Goal: Task Accomplishment & Management: Manage account settings

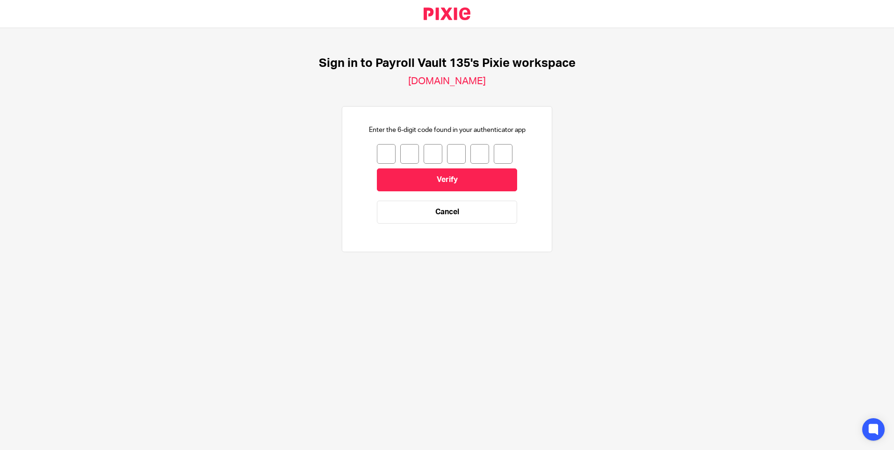
click at [382, 155] on input "number" at bounding box center [386, 154] width 19 height 20
click at [120, 193] on div "Sign in to Payroll Vault 135's Pixie workspace [DOMAIN_NAME] Enter the 6-digit …" at bounding box center [447, 158] width 894 height 261
click at [388, 154] on div at bounding box center [447, 154] width 140 height 20
click at [377, 151] on input "number" at bounding box center [386, 154] width 19 height 20
type input "4"
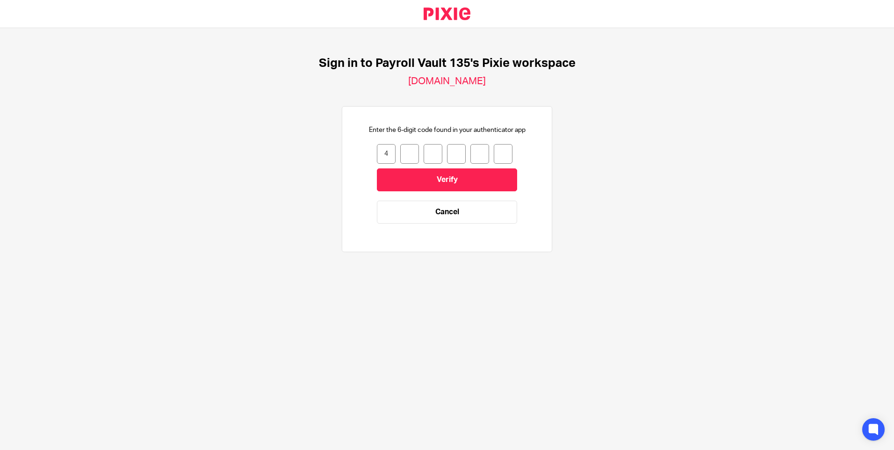
type input "2"
type input "5"
type input "6"
type input "7"
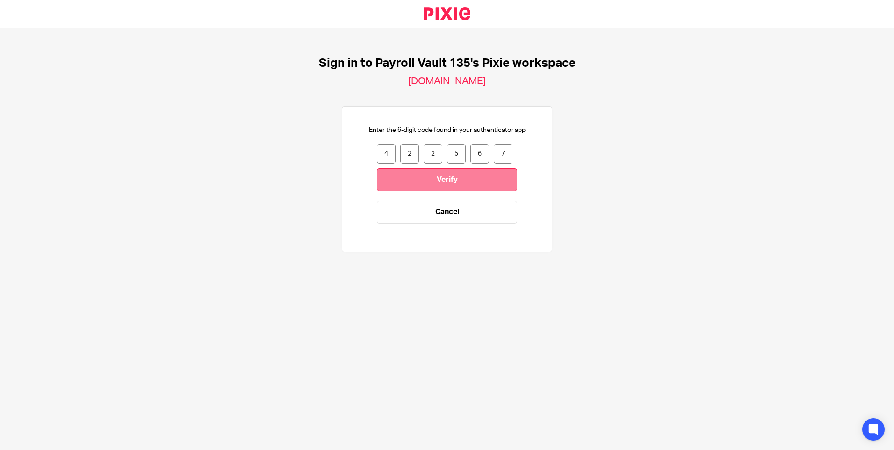
click at [444, 180] on input "Verify" at bounding box center [447, 179] width 140 height 23
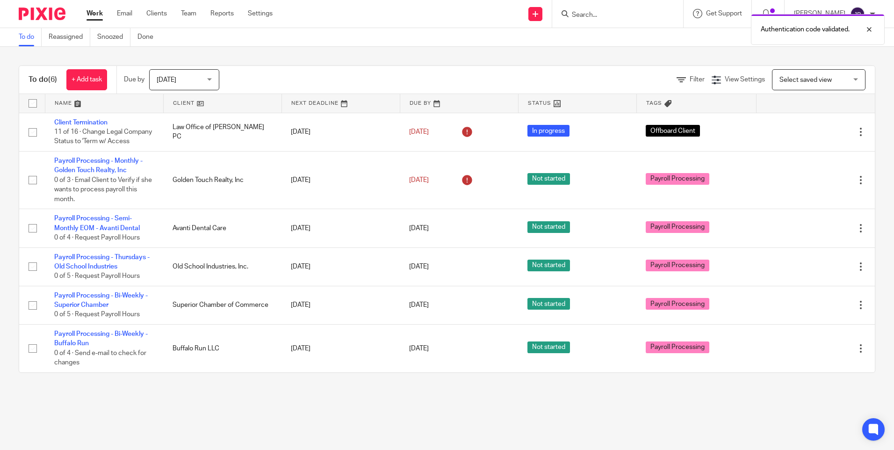
click at [200, 74] on span "Today" at bounding box center [182, 80] width 50 height 20
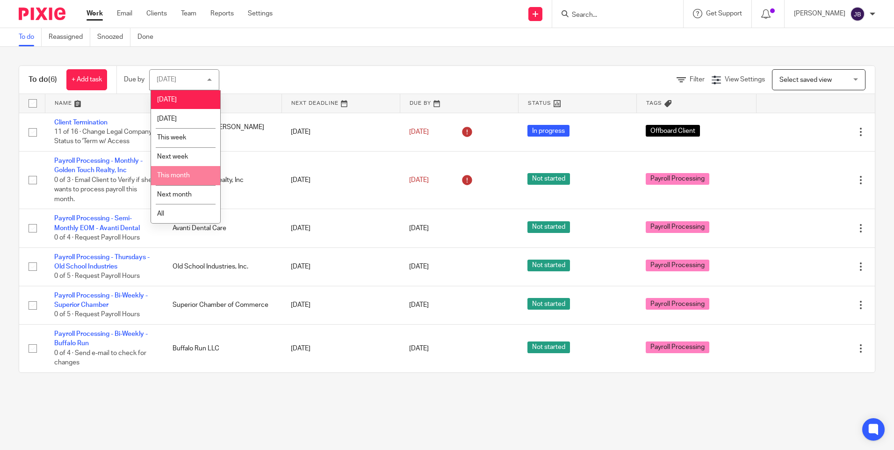
click at [188, 172] on span "This month" at bounding box center [173, 175] width 33 height 7
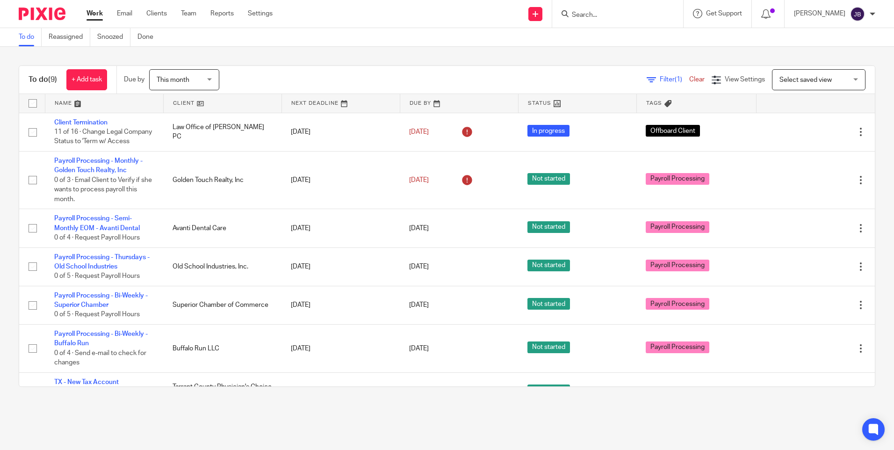
click at [192, 75] on span "This month" at bounding box center [182, 80] width 50 height 20
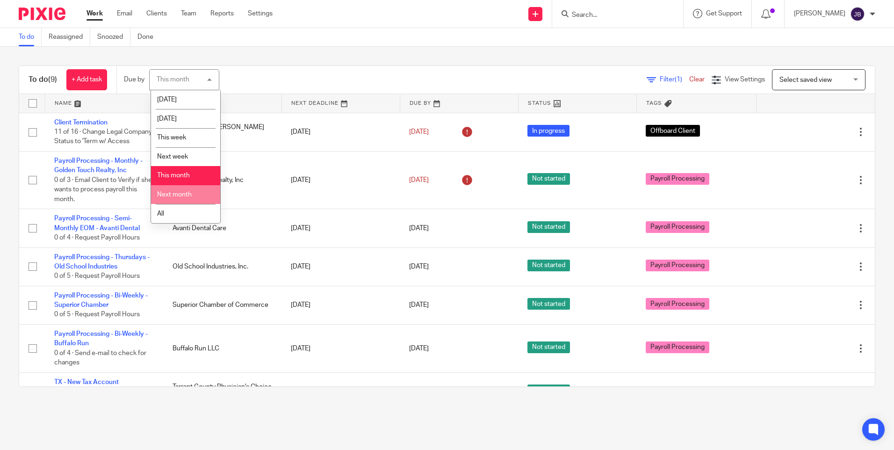
click at [187, 190] on li "Next month" at bounding box center [185, 194] width 69 height 19
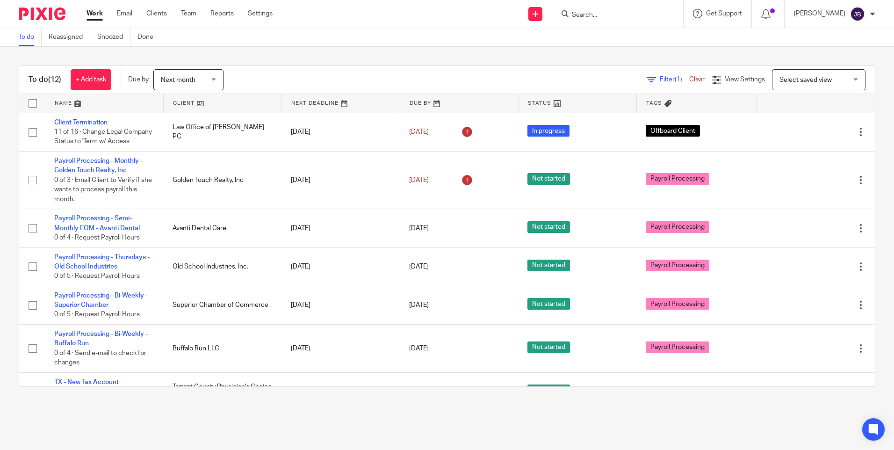
click at [600, 14] on input "Search" at bounding box center [613, 15] width 84 height 8
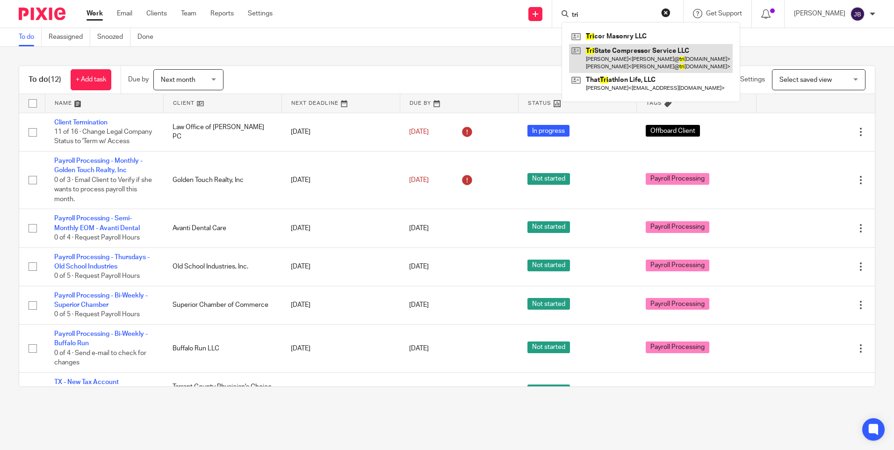
type input "tri"
click at [619, 53] on link at bounding box center [651, 58] width 164 height 29
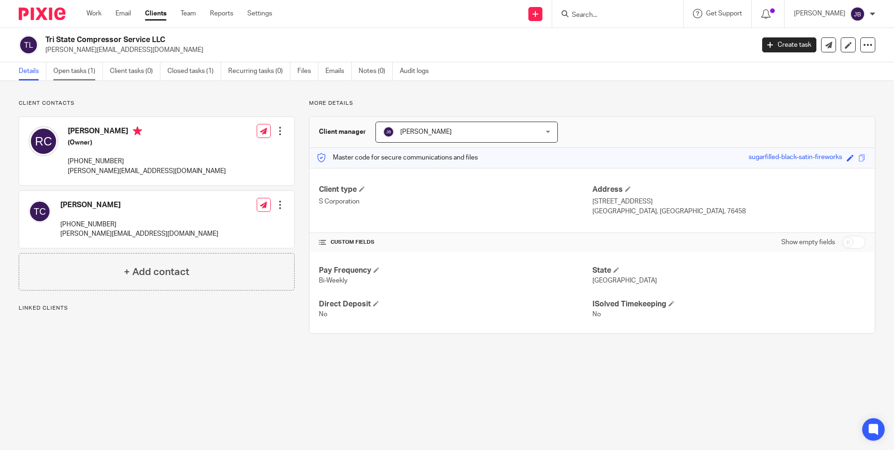
click at [61, 68] on link "Open tasks (1)" at bounding box center [78, 71] width 50 height 18
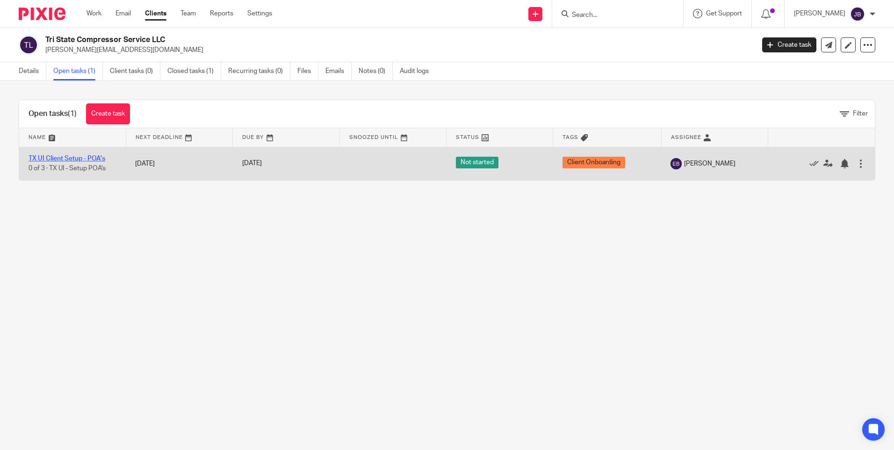
click at [62, 156] on link "TX UI Client Setup - POA's" at bounding box center [67, 158] width 77 height 7
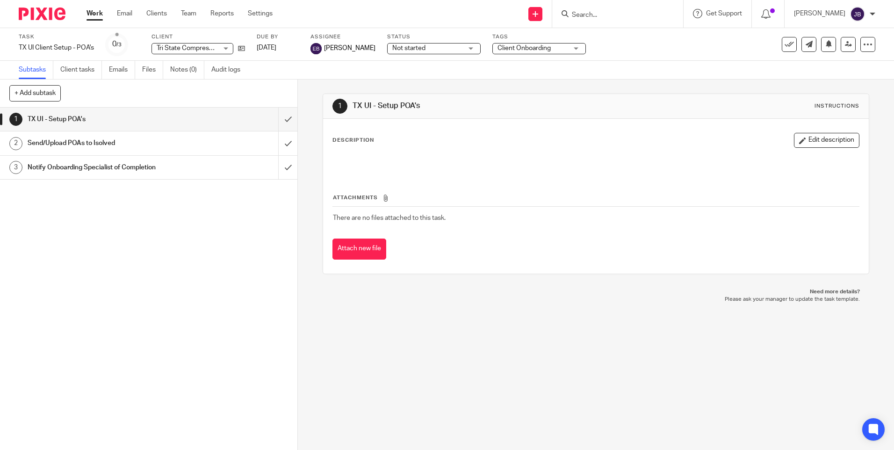
click at [62, 121] on h1 "TX UI - Setup POA's" at bounding box center [108, 119] width 161 height 14
click at [66, 143] on h1 "Send/Upload POAs to Isolved" at bounding box center [108, 143] width 161 height 14
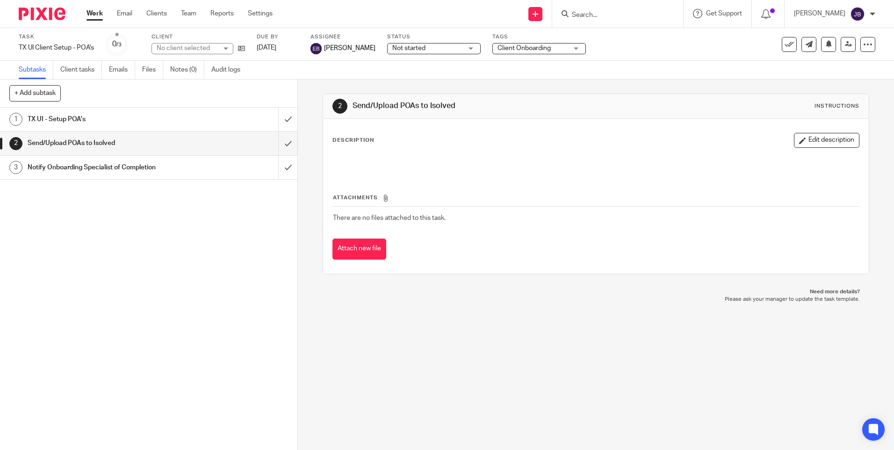
click at [69, 170] on h1 "Notify Onboarding Specialist of Completion" at bounding box center [108, 167] width 161 height 14
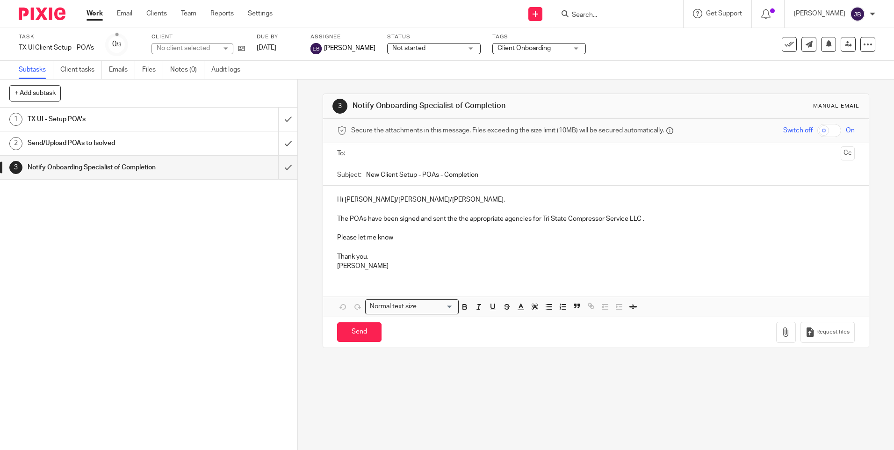
click at [92, 17] on link "Work" at bounding box center [94, 13] width 16 height 9
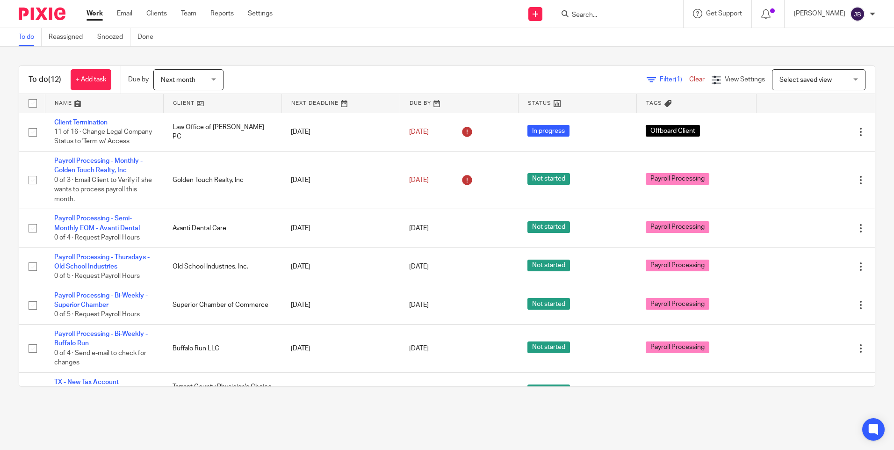
click at [607, 15] on input "Search" at bounding box center [613, 15] width 84 height 8
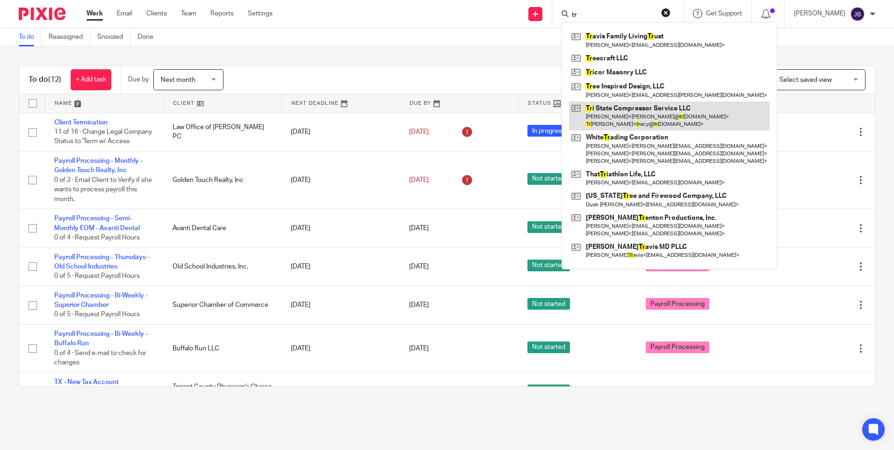
type input "tr"
click at [626, 105] on link at bounding box center [669, 115] width 201 height 29
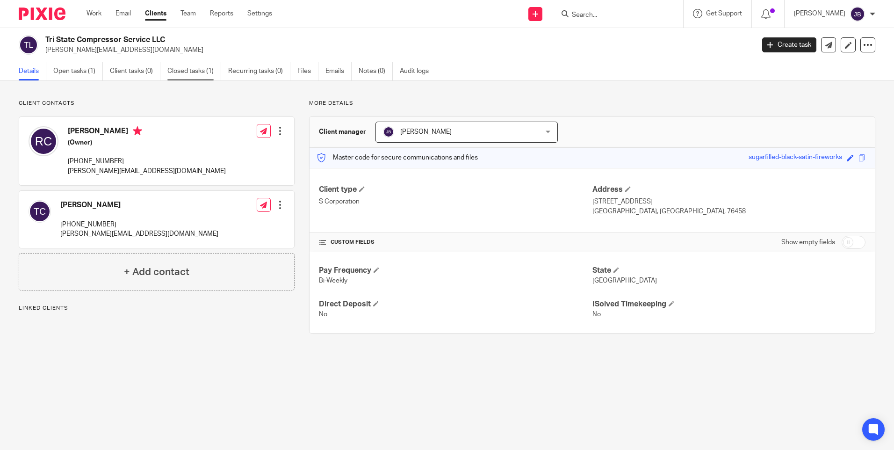
click at [190, 72] on link "Closed tasks (1)" at bounding box center [194, 71] width 54 height 18
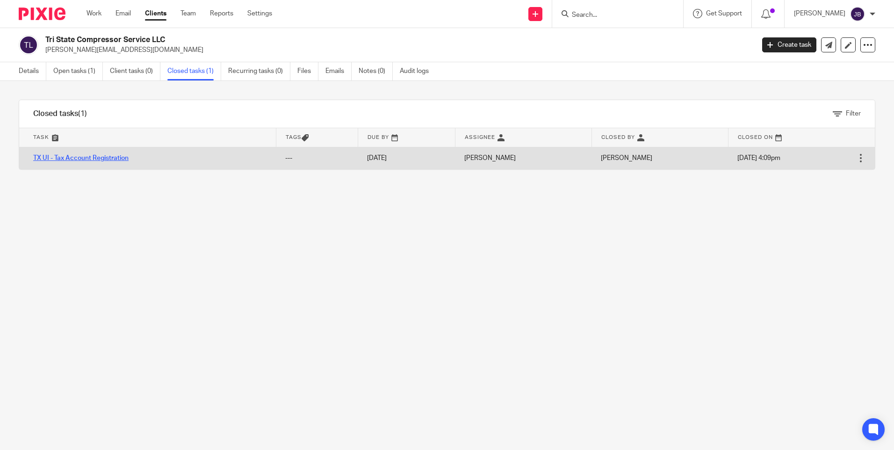
click at [107, 160] on link "TX UI - Tax Account Registration" at bounding box center [80, 158] width 95 height 7
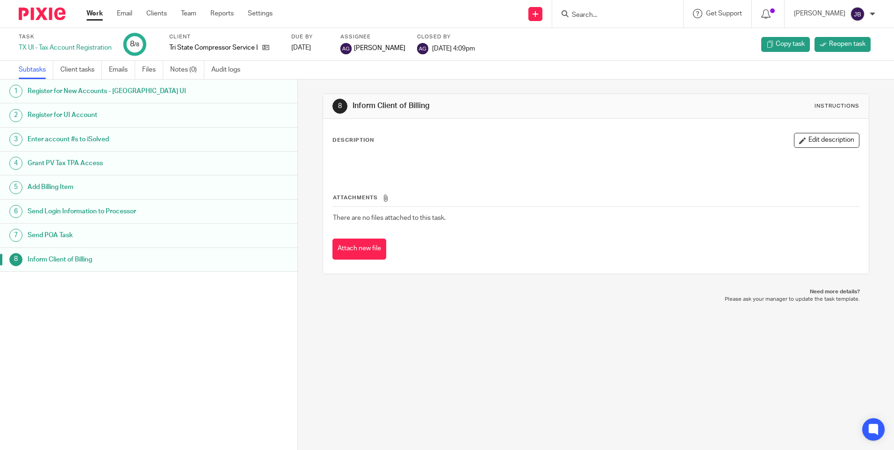
click at [92, 113] on h1 "Register for UI Account" at bounding box center [115, 115] width 174 height 14
click at [99, 87] on h1 "Register for New Accounts - TX UI" at bounding box center [115, 91] width 174 height 14
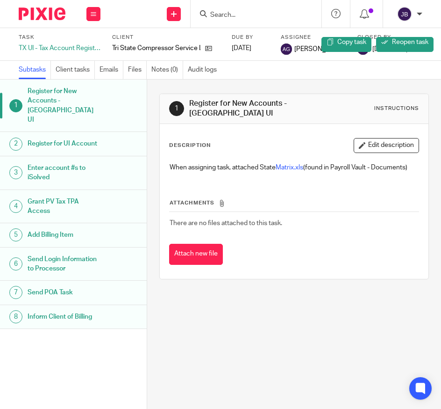
click at [232, 17] on input "Search" at bounding box center [251, 15] width 84 height 8
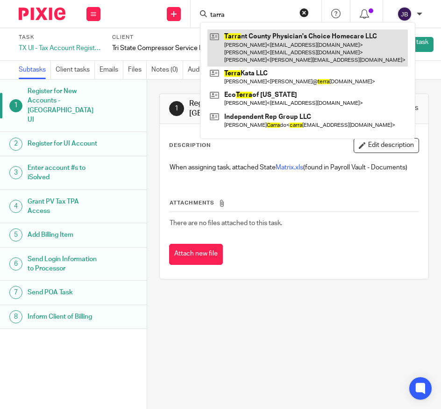
type input "tarra"
click at [243, 41] on link at bounding box center [308, 47] width 201 height 37
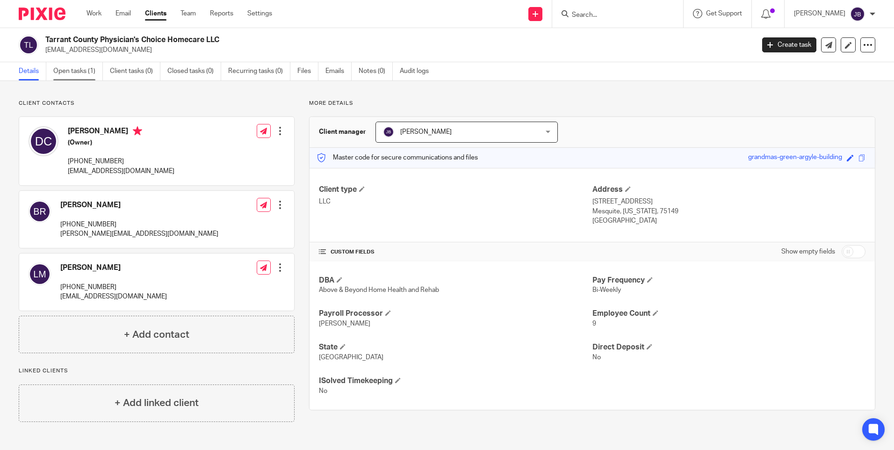
click at [85, 72] on link "Open tasks (1)" at bounding box center [78, 71] width 50 height 18
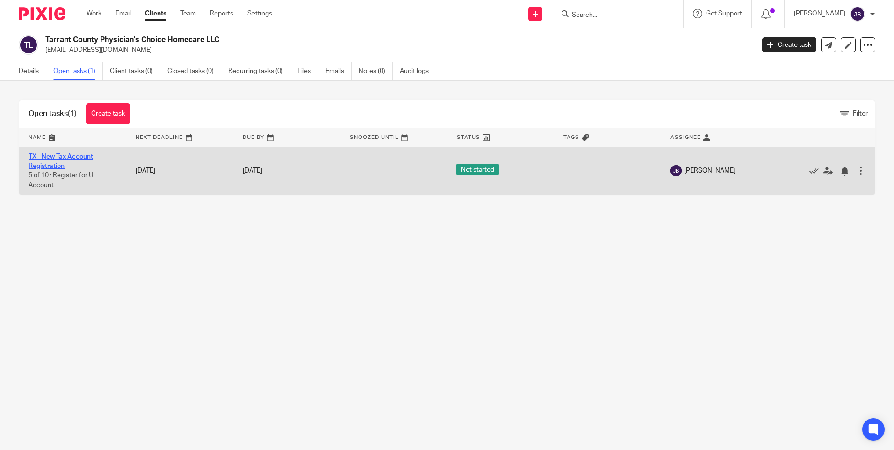
click at [69, 156] on link "TX - New Tax Account Registration" at bounding box center [61, 161] width 65 height 16
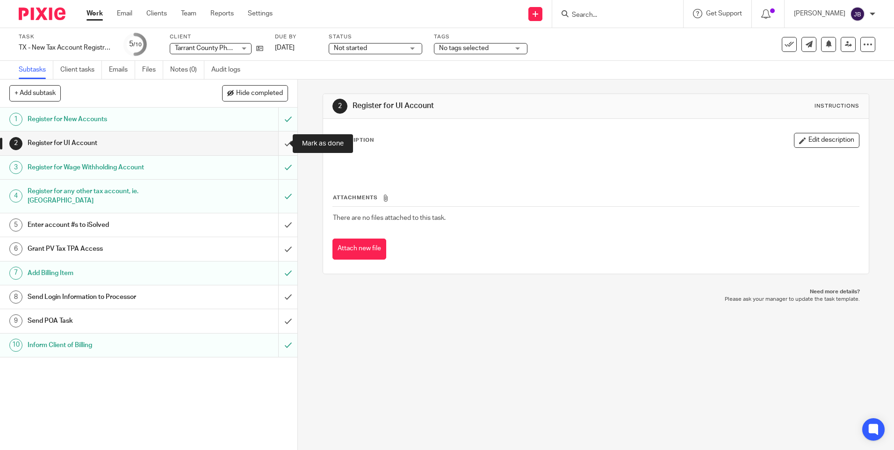
click at [278, 146] on input "submit" at bounding box center [148, 142] width 297 height 23
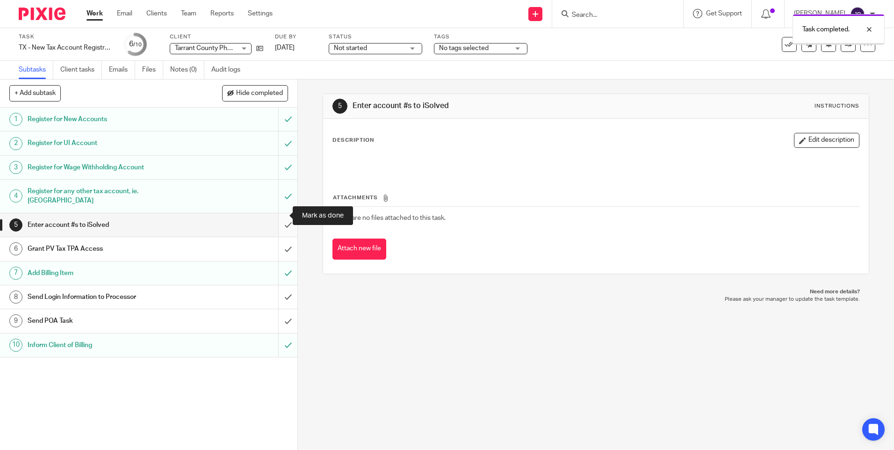
click at [280, 217] on input "submit" at bounding box center [148, 224] width 297 height 23
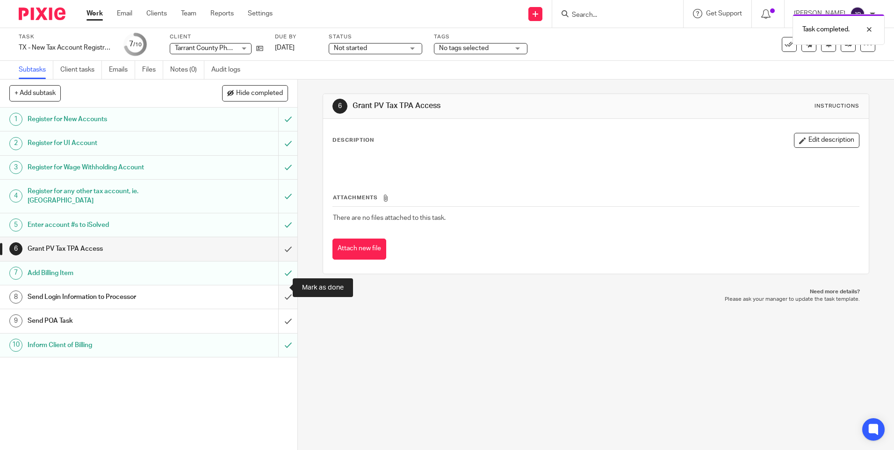
click at [279, 288] on input "submit" at bounding box center [148, 296] width 297 height 23
click at [275, 311] on input "submit" at bounding box center [148, 320] width 297 height 23
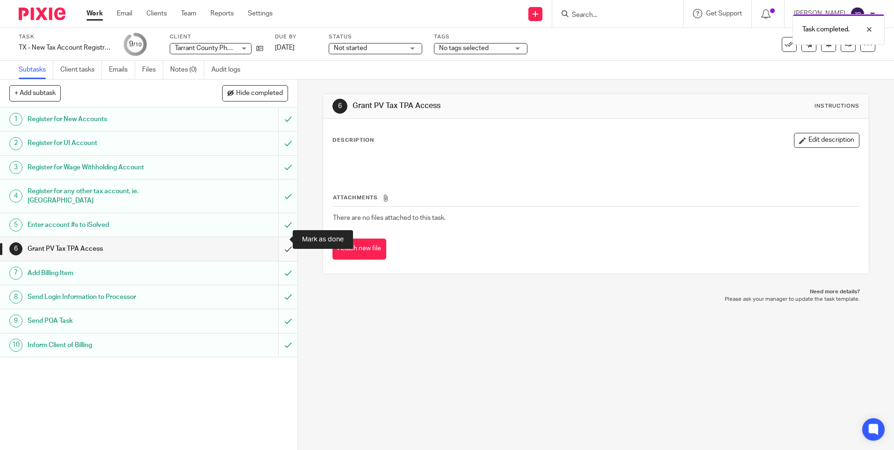
click at [278, 237] on input "submit" at bounding box center [148, 248] width 297 height 23
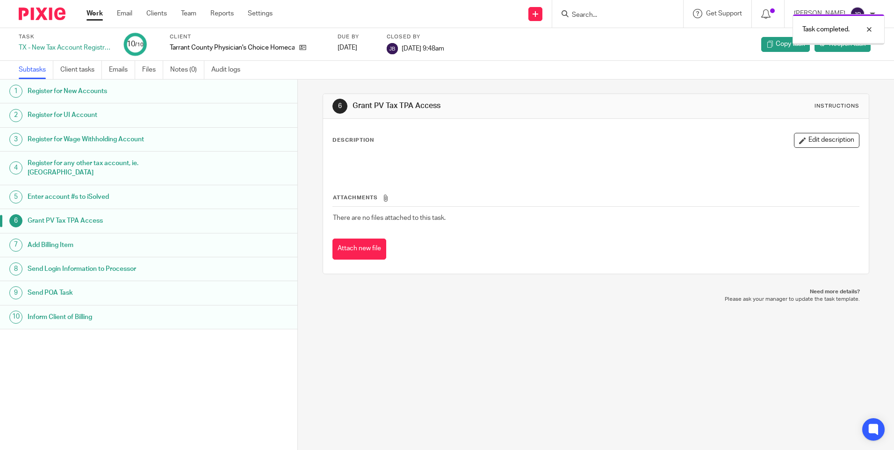
click at [95, 11] on link "Work" at bounding box center [94, 13] width 16 height 9
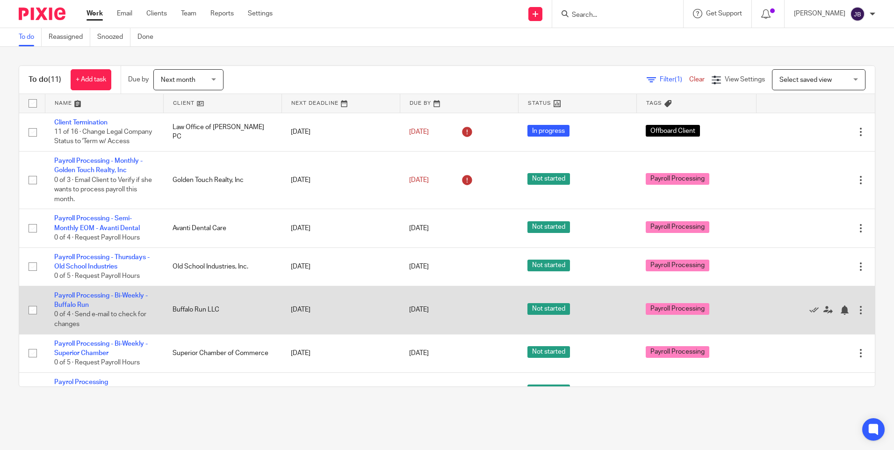
click at [141, 310] on td "Payroll Processing - Bi-Weekly - Buffalo Run 0 of 4 · Send e-mail to check for …" at bounding box center [104, 310] width 118 height 48
click at [137, 307] on link "Payroll Processing - Bi-Weekly - Buffalo Run" at bounding box center [100, 300] width 93 height 16
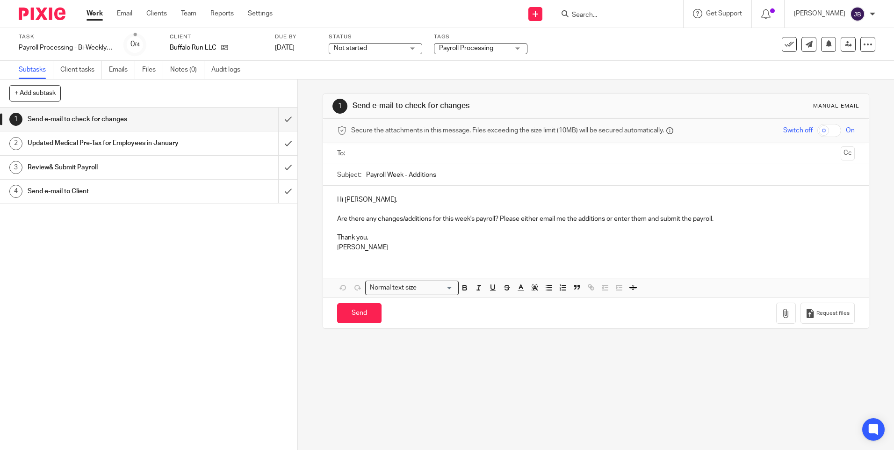
click at [368, 154] on input "text" at bounding box center [595, 153] width 482 height 11
click at [354, 318] on input "Send" at bounding box center [359, 315] width 44 height 20
type input "Sent"
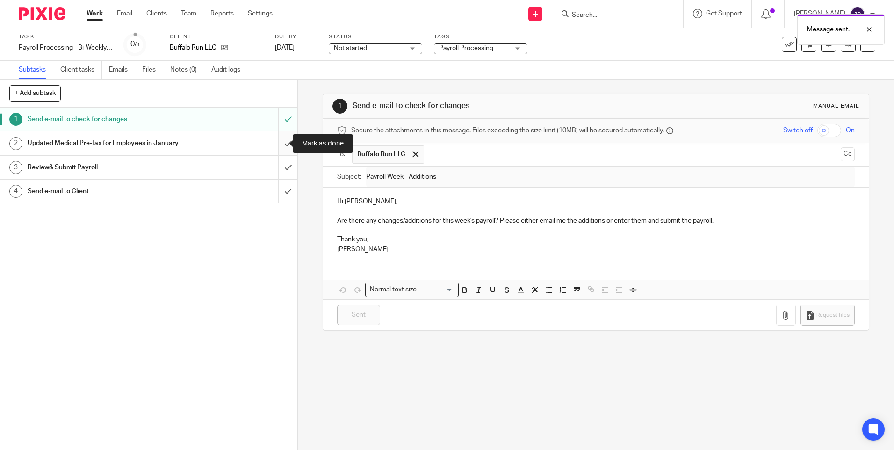
click at [277, 144] on input "submit" at bounding box center [148, 142] width 297 height 23
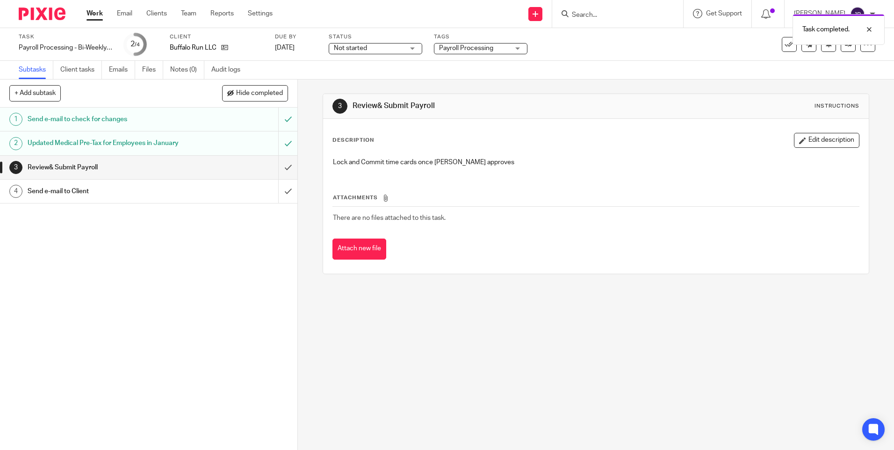
click at [98, 15] on link "Work" at bounding box center [94, 13] width 16 height 9
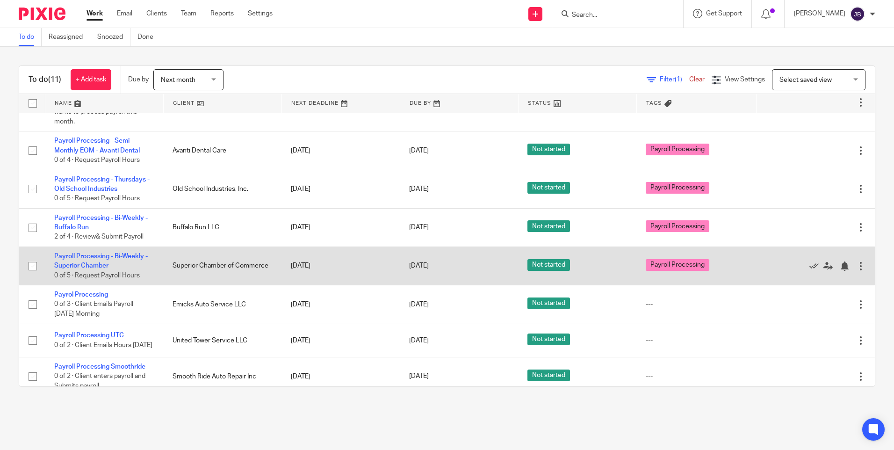
scroll to position [93, 0]
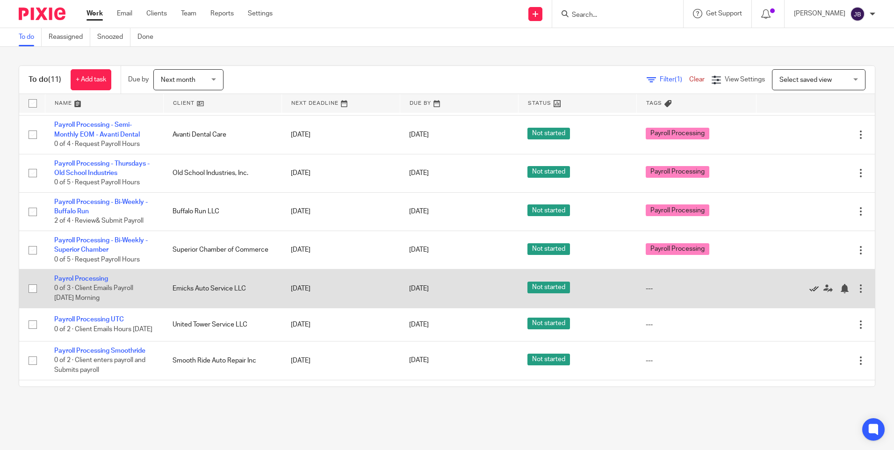
click at [809, 293] on icon at bounding box center [813, 288] width 9 height 9
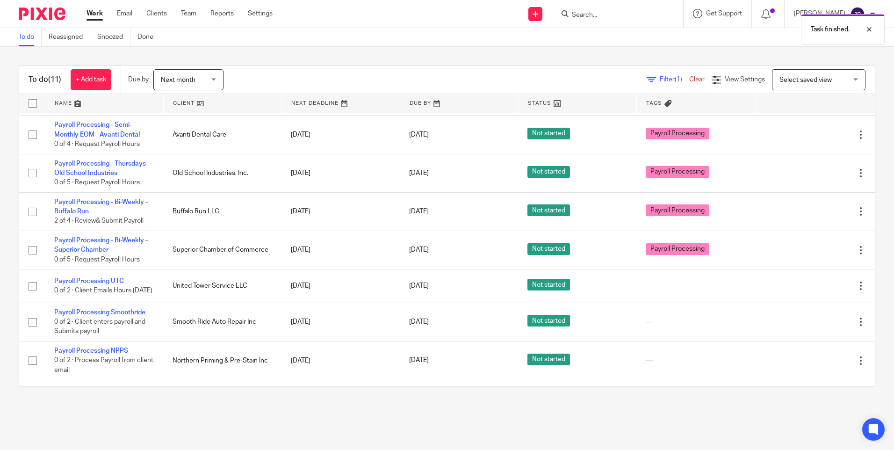
click at [809, 291] on icon at bounding box center [813, 285] width 9 height 9
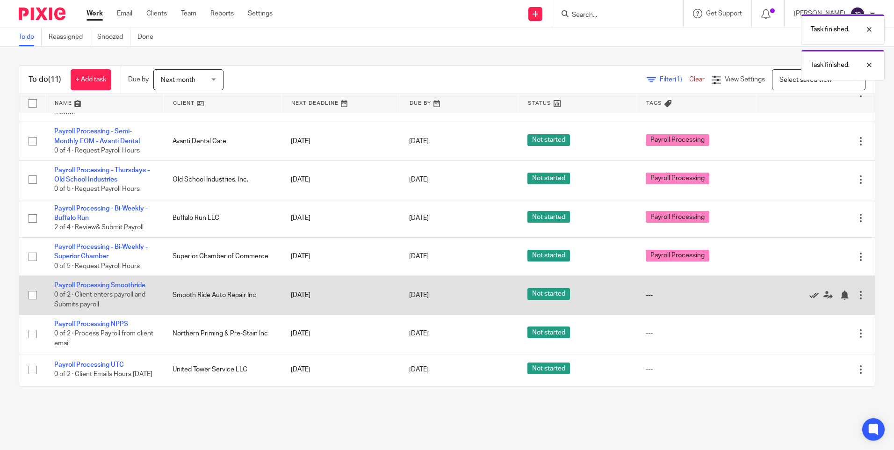
click at [809, 298] on icon at bounding box center [813, 294] width 9 height 9
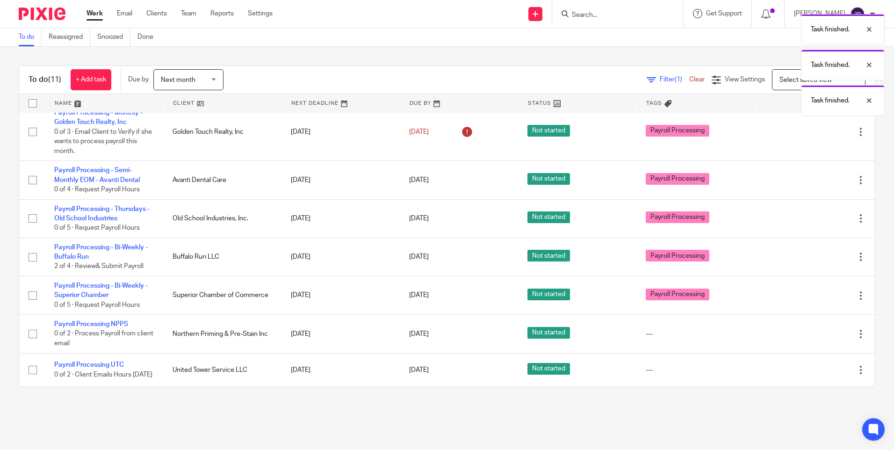
scroll to position [63, 0]
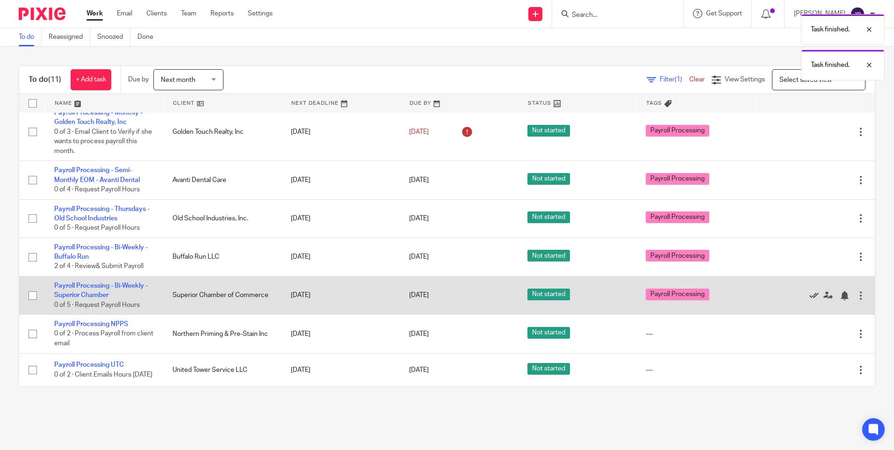
click at [809, 291] on icon at bounding box center [813, 295] width 9 height 9
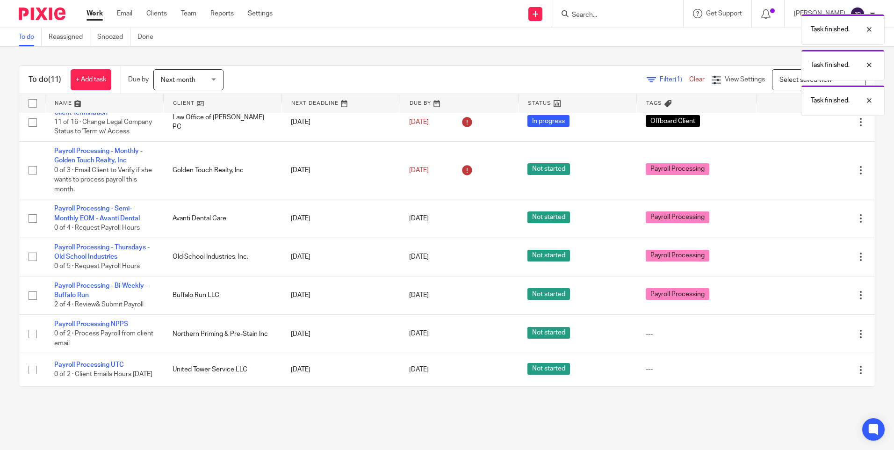
click at [809, 291] on icon at bounding box center [813, 295] width 9 height 9
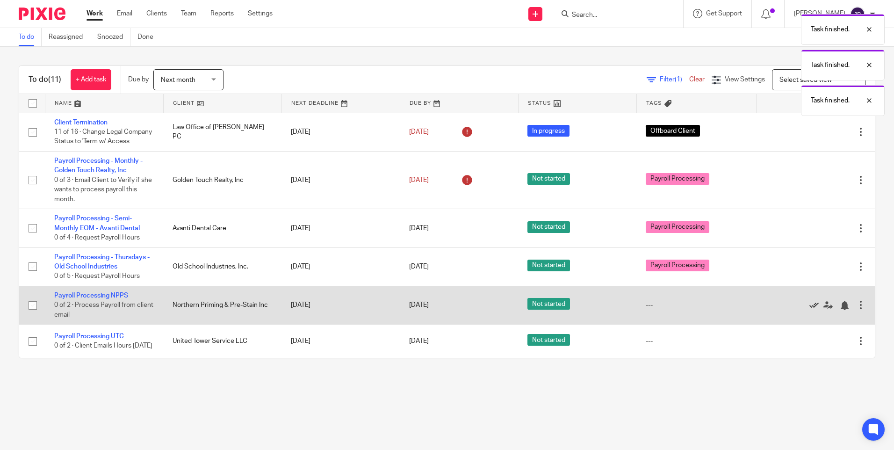
click at [809, 310] on icon at bounding box center [813, 305] width 9 height 9
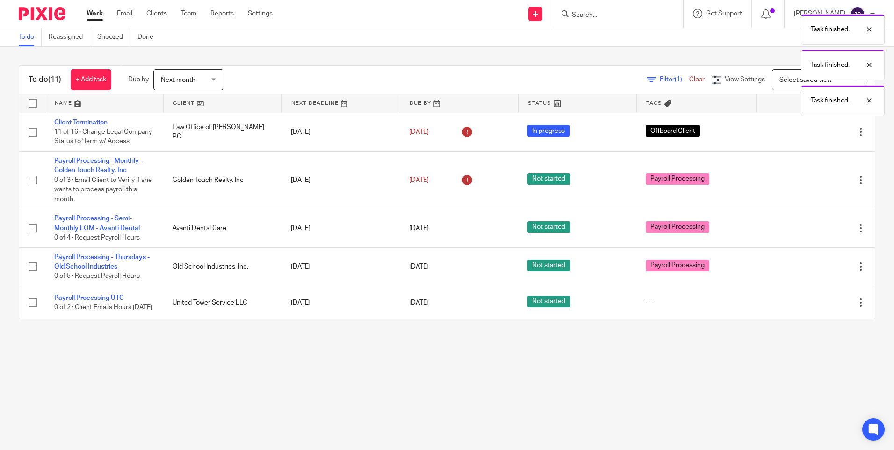
click at [809, 307] on icon at bounding box center [813, 302] width 9 height 9
